Goal: Check status

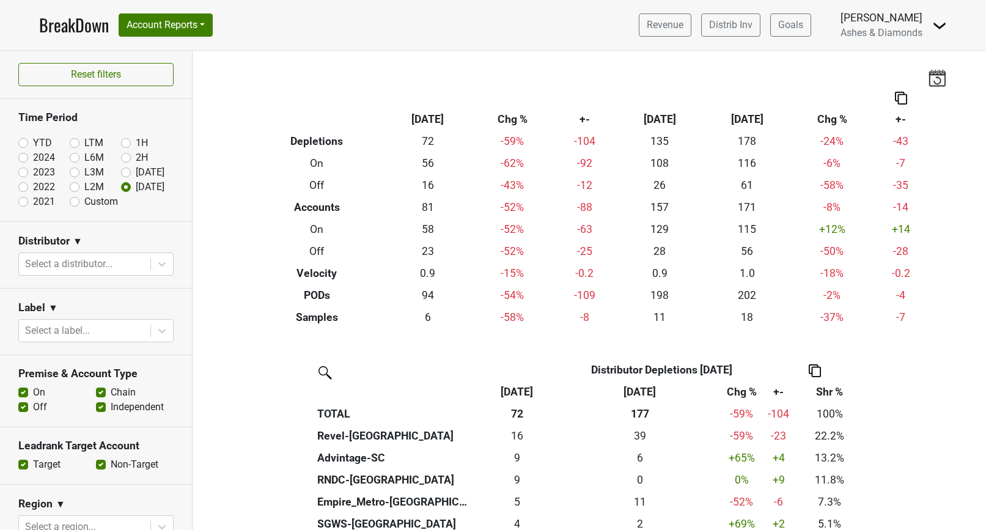
scroll to position [357, 0]
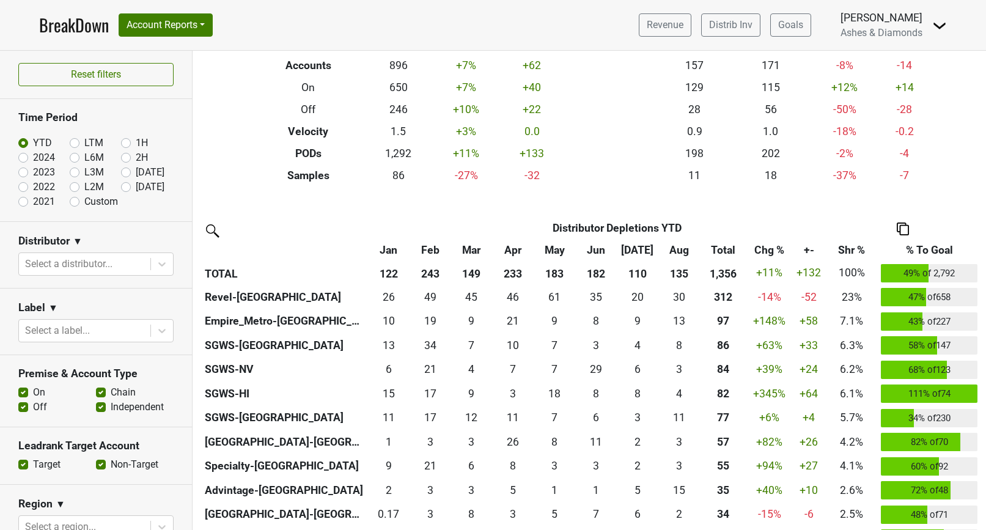
scroll to position [147, 0]
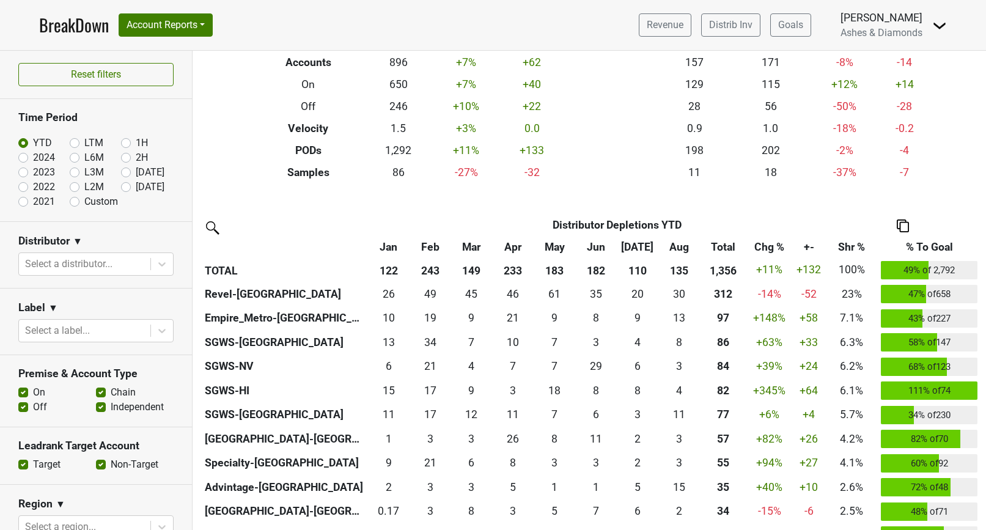
click at [136, 185] on label "[DATE]" at bounding box center [150, 187] width 29 height 15
click at [124, 185] on input "[DATE]" at bounding box center [145, 186] width 49 height 12
radio input "true"
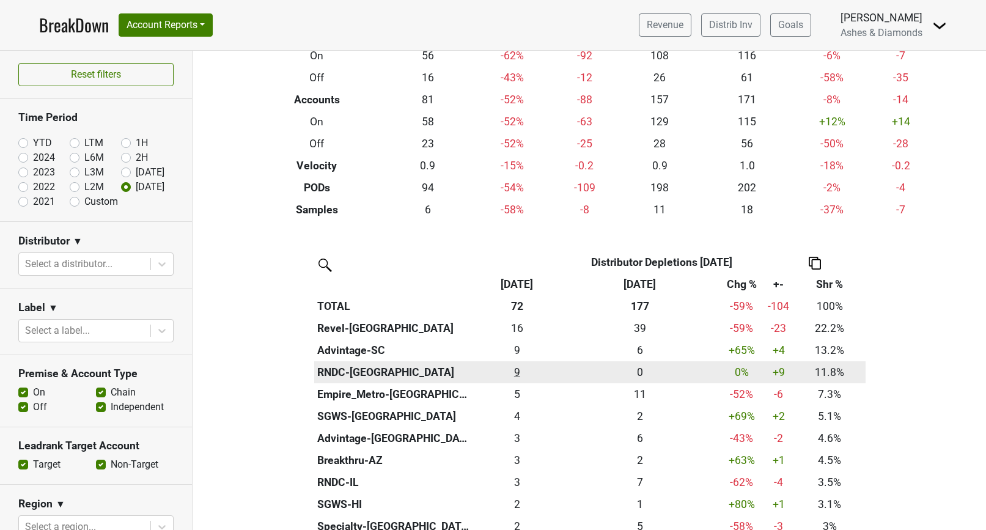
scroll to position [109, 0]
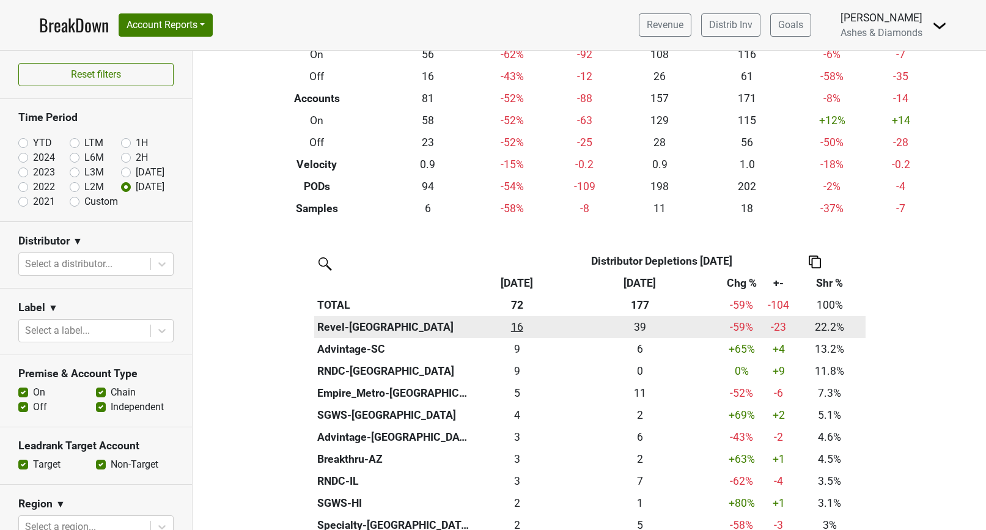
click at [519, 323] on div "16 16" at bounding box center [517, 327] width 81 height 16
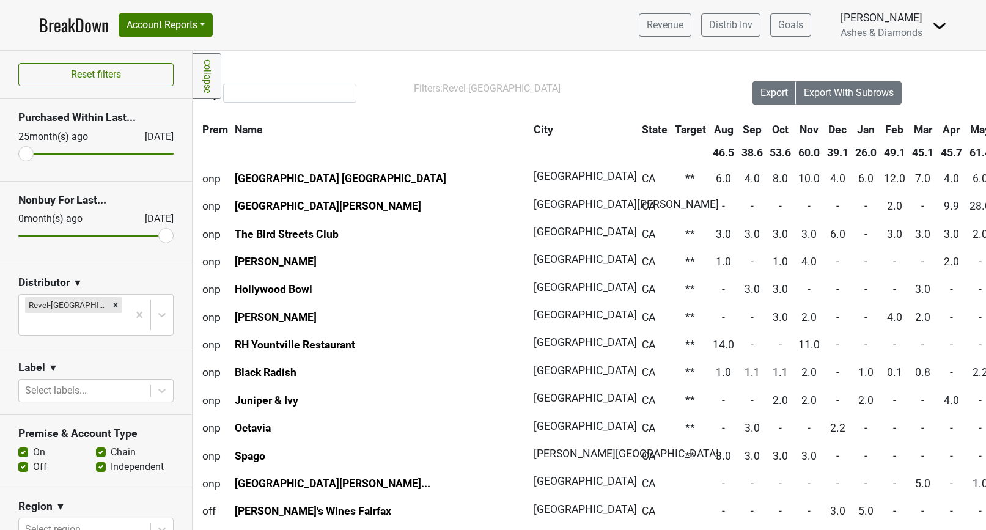
scroll to position [0, 21]
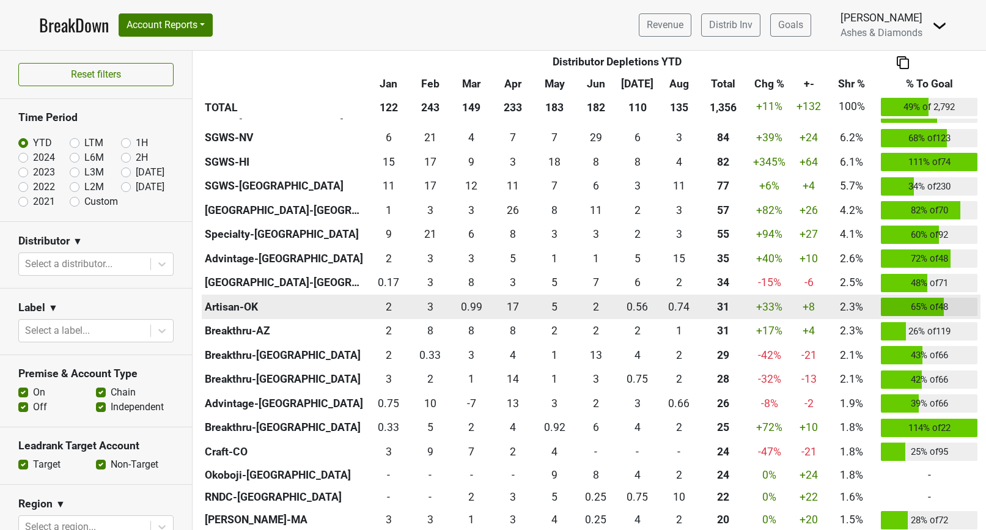
scroll to position [377, 0]
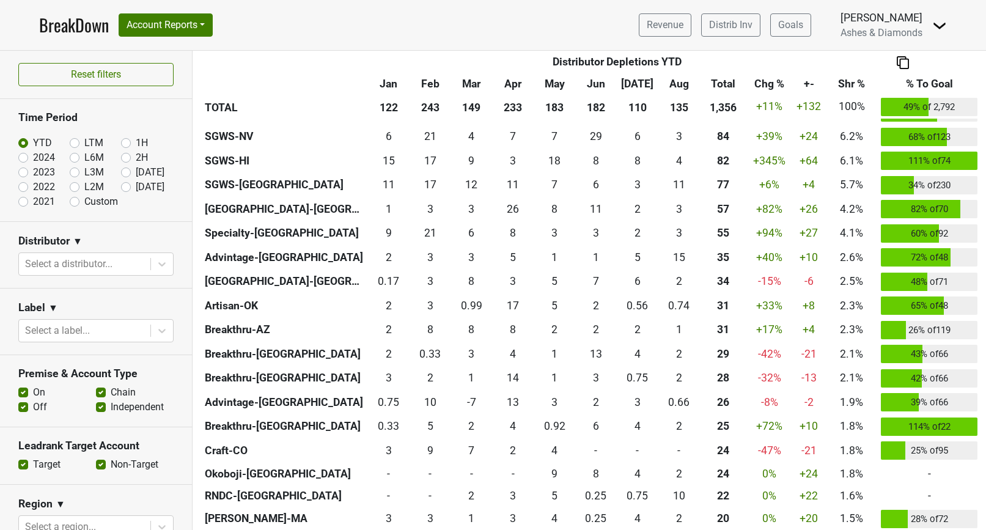
click at [131, 185] on input "[DATE]" at bounding box center [145, 186] width 49 height 12
radio input "true"
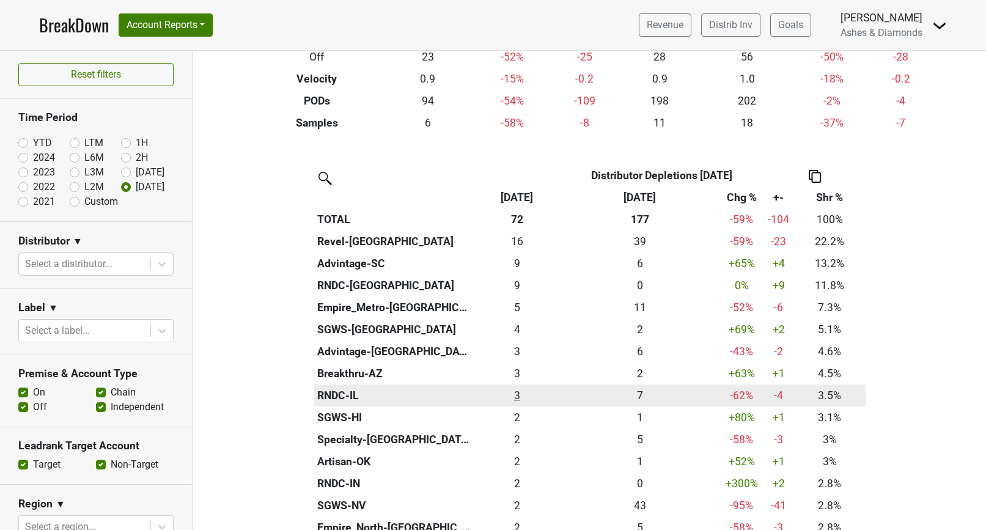
scroll to position [290, 0]
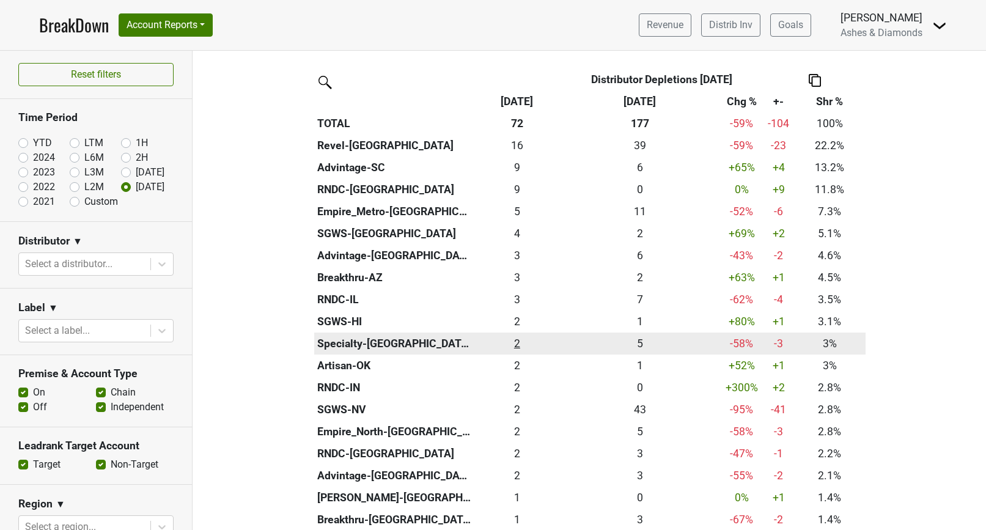
click at [517, 338] on div "2.166 2" at bounding box center [517, 344] width 81 height 16
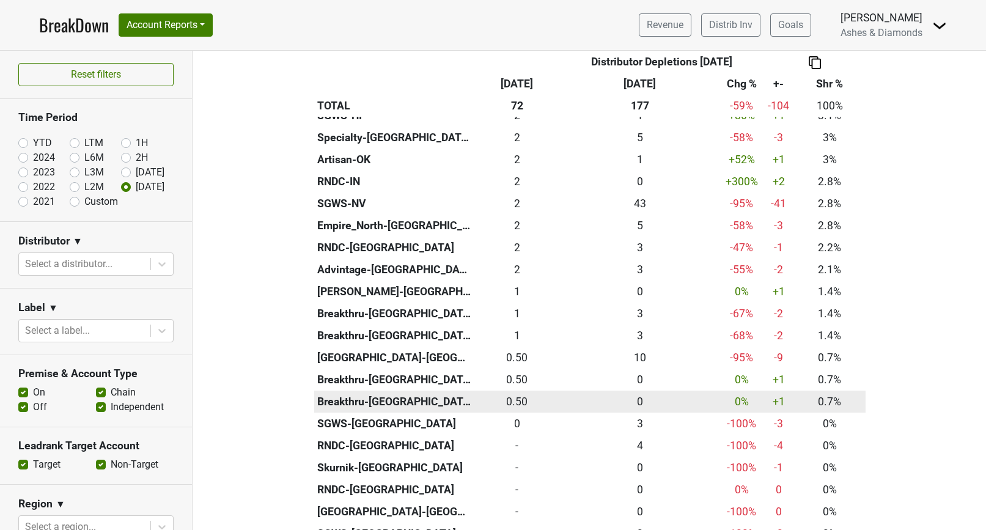
scroll to position [497, 0]
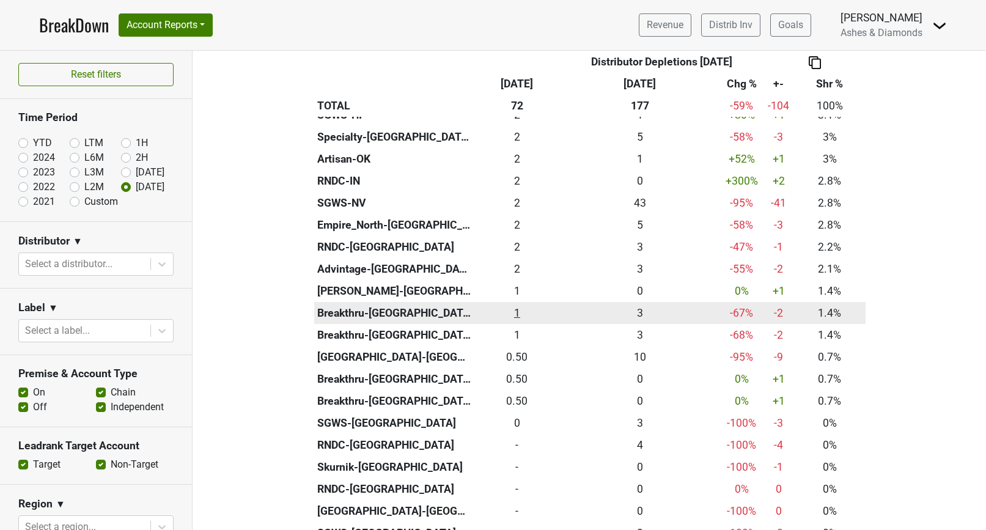
click at [520, 305] on div "1 1" at bounding box center [517, 313] width 81 height 16
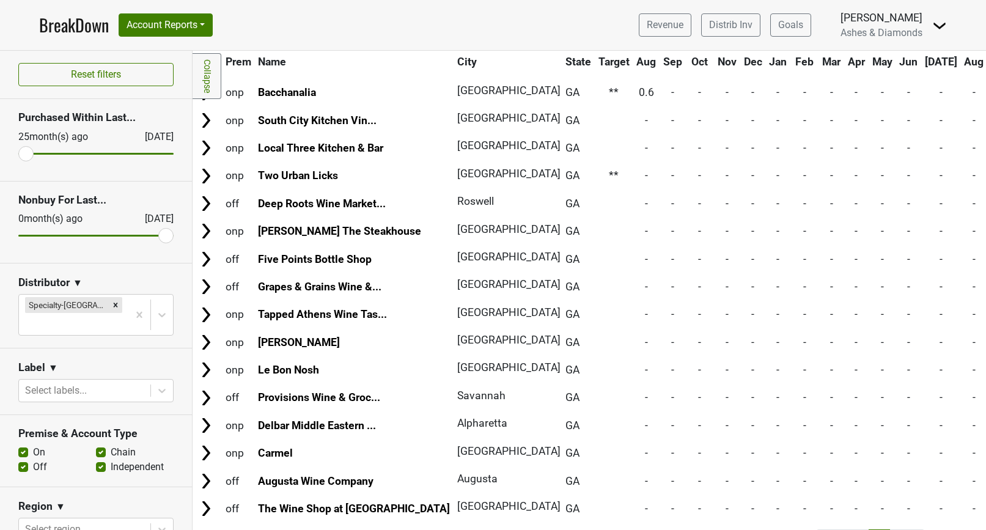
scroll to position [1528, 0]
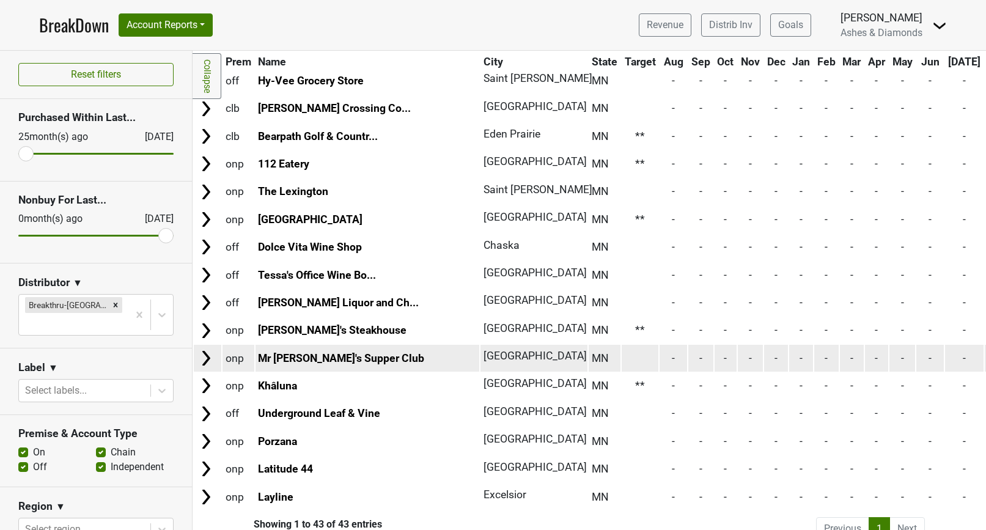
scroll to position [846, 0]
